Goal: Find specific page/section: Find specific page/section

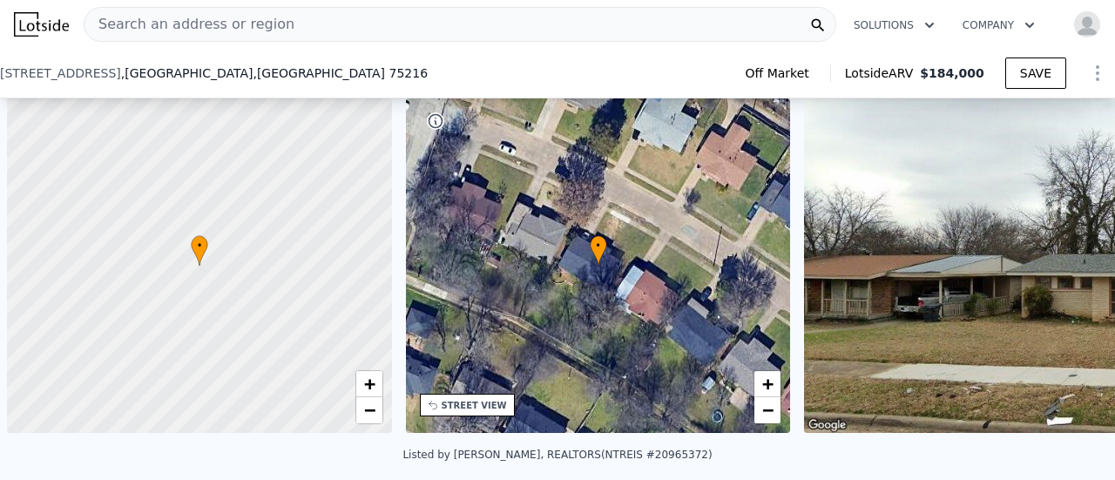
scroll to position [0, 7]
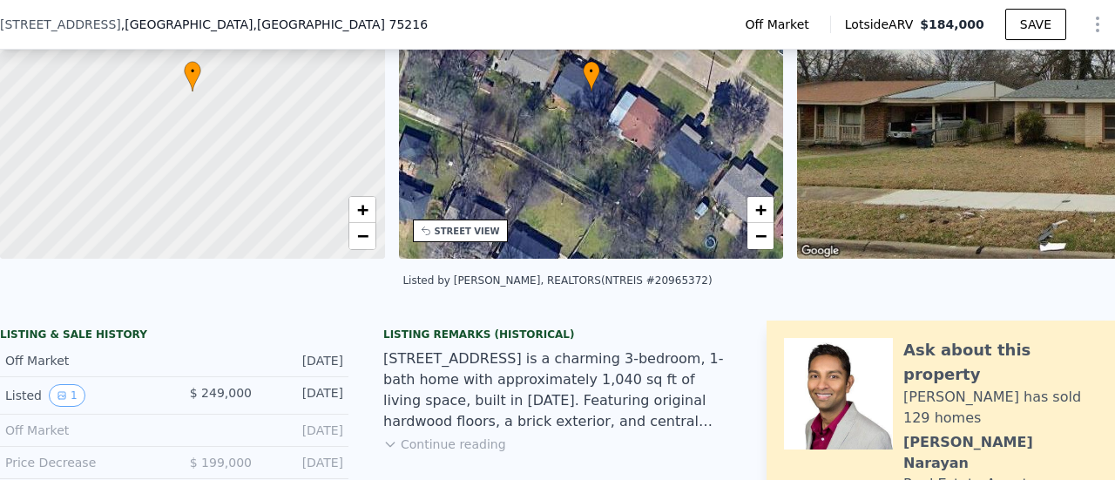
click at [242, 16] on div "[STREET_ADDRESS] Off Market Lotside ARV $184,000 SAVE" at bounding box center [557, 24] width 1115 height 49
click at [220, 27] on div "[STREET_ADDRESS] Off Market Lotside ARV $184,000 SAVE" at bounding box center [557, 24] width 1115 height 49
click at [253, 27] on span ", TX 75216" at bounding box center [340, 24] width 175 height 14
click at [230, 24] on div "[STREET_ADDRESS] Off Market Lotside ARV $184,000 SAVE" at bounding box center [557, 24] width 1115 height 49
click at [174, 40] on div "[STREET_ADDRESS] Off Market Lotside ARV $184,000 SAVE" at bounding box center [557, 24] width 1115 height 49
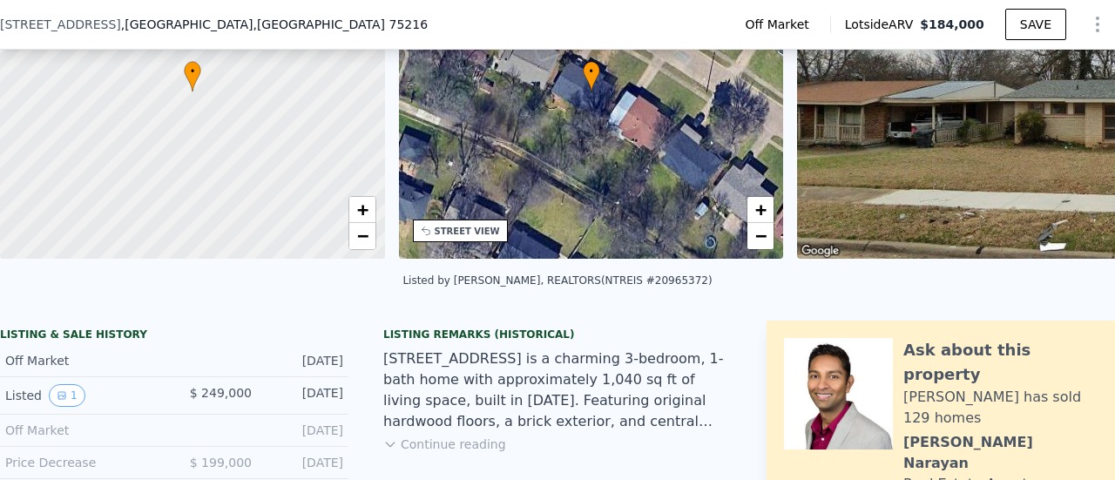
drag, startPoint x: 583, startPoint y: 13, endPoint x: 685, endPoint y: 26, distance: 102.8
click at [685, 27] on div "[STREET_ADDRESS] Off Market Lotside ARV $184,000 SAVE" at bounding box center [557, 24] width 1115 height 49
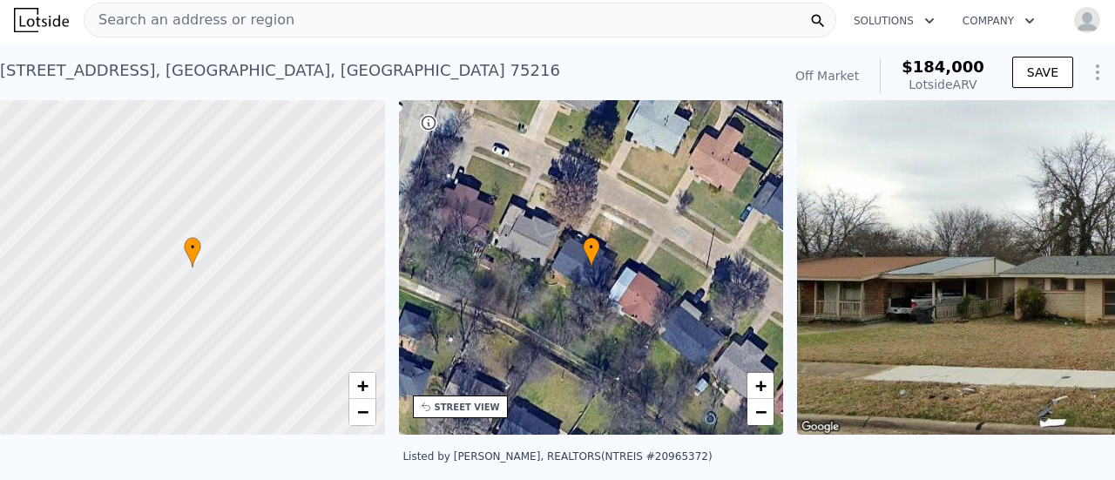
scroll to position [0, 0]
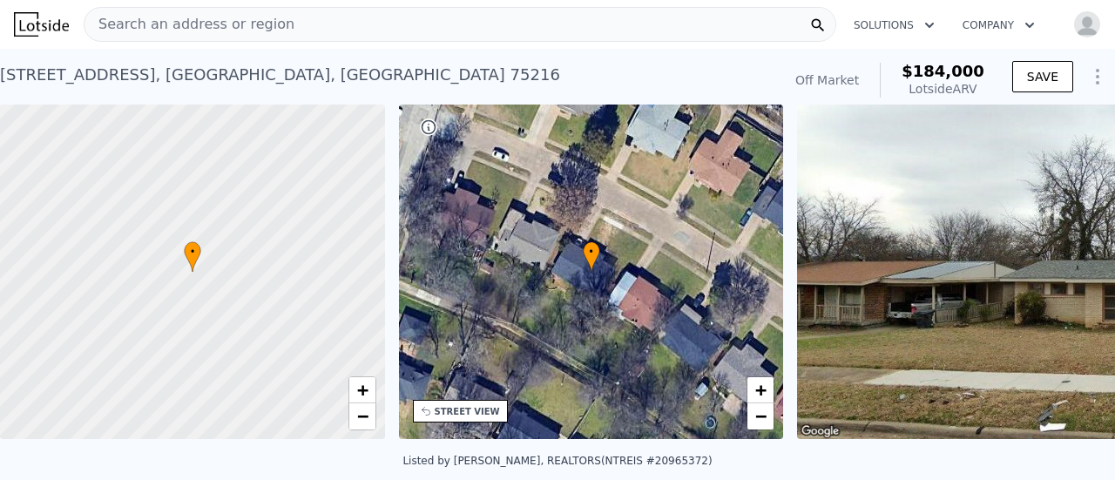
click at [28, 78] on div "[STREET_ADDRESS]" at bounding box center [280, 75] width 560 height 24
click at [158, 24] on span "Search an address or region" at bounding box center [190, 24] width 210 height 21
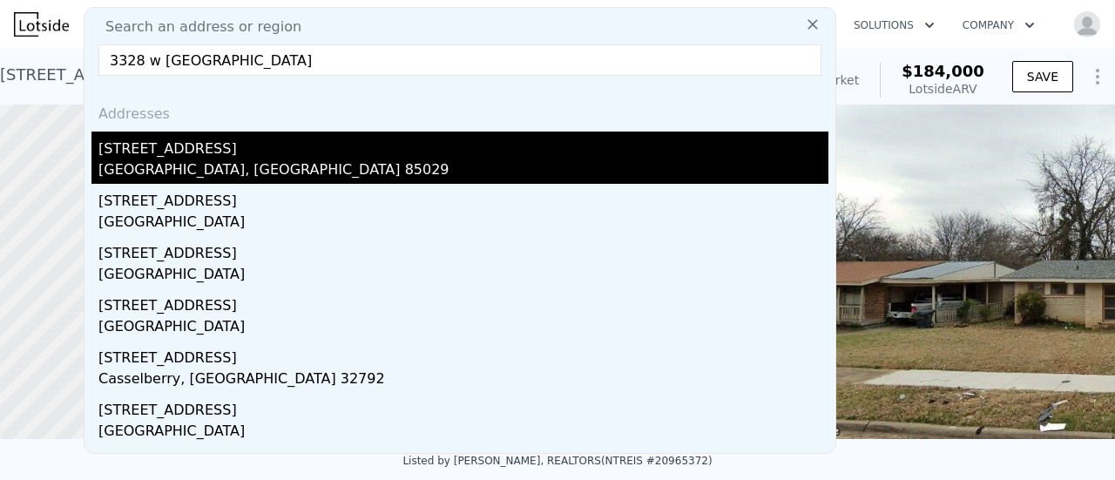
type input "3328 w [GEOGRAPHIC_DATA]"
click at [155, 156] on div "[STREET_ADDRESS]" at bounding box center [463, 146] width 730 height 28
